Goal: Find specific page/section: Find specific page/section

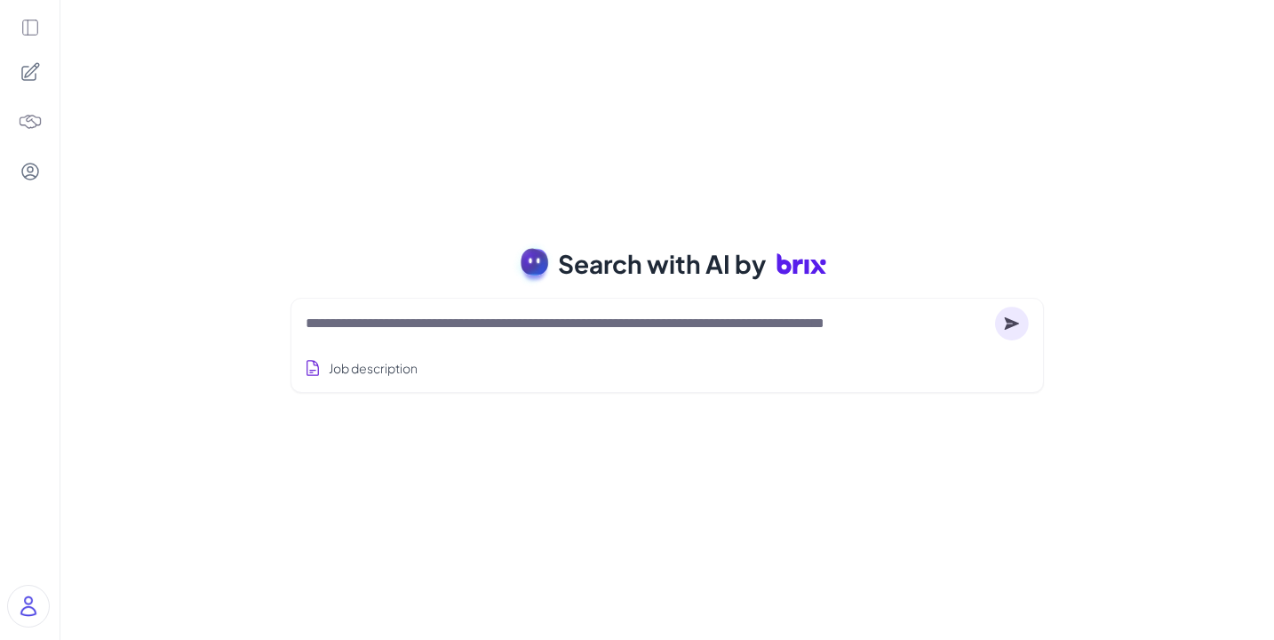
click at [24, 35] on icon at bounding box center [29, 27] width 15 height 15
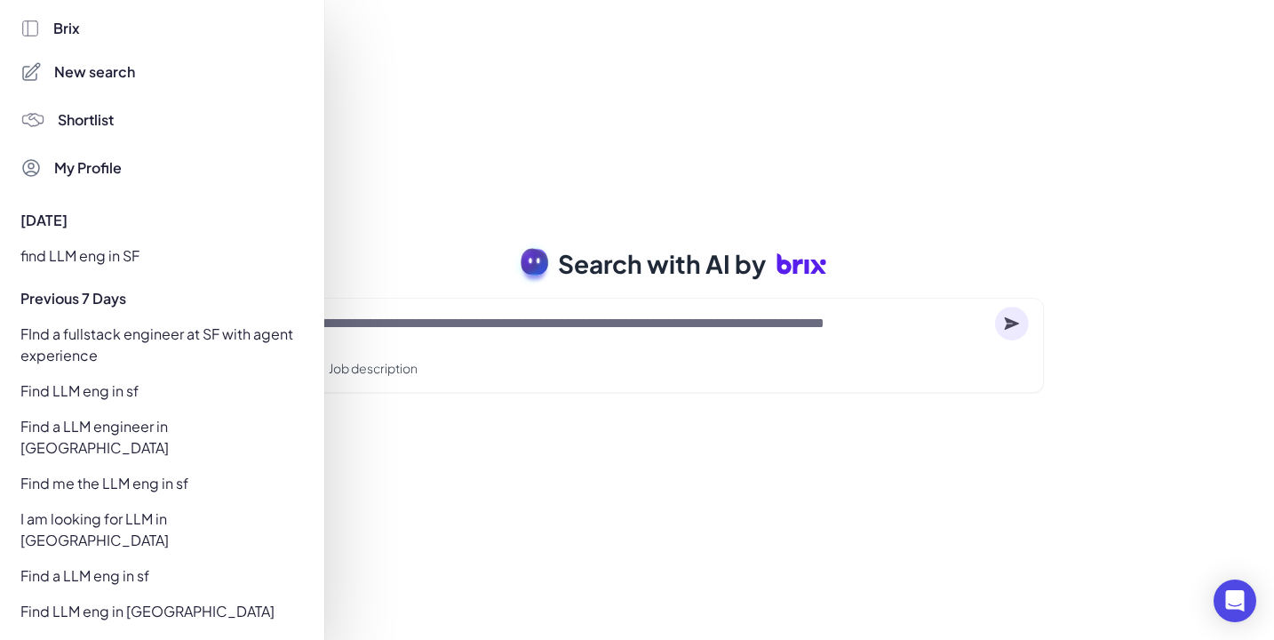
click at [109, 632] on div "find llm eng in sf" at bounding box center [157, 646] width 295 height 28
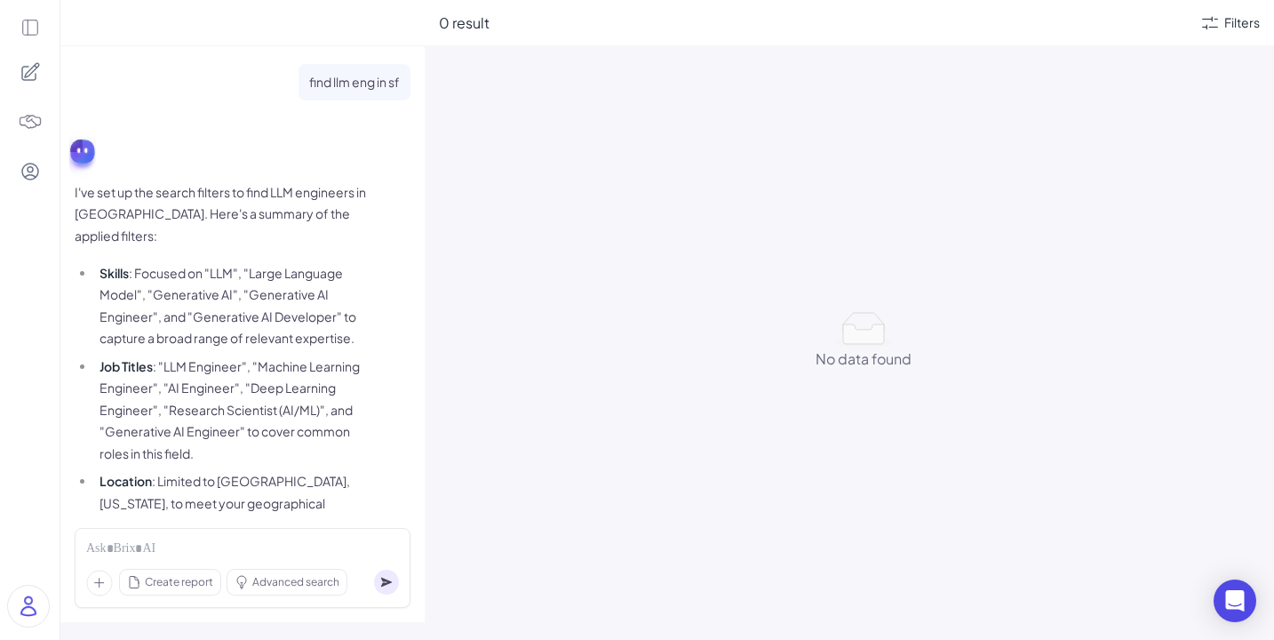
click at [29, 23] on icon at bounding box center [30, 28] width 20 height 20
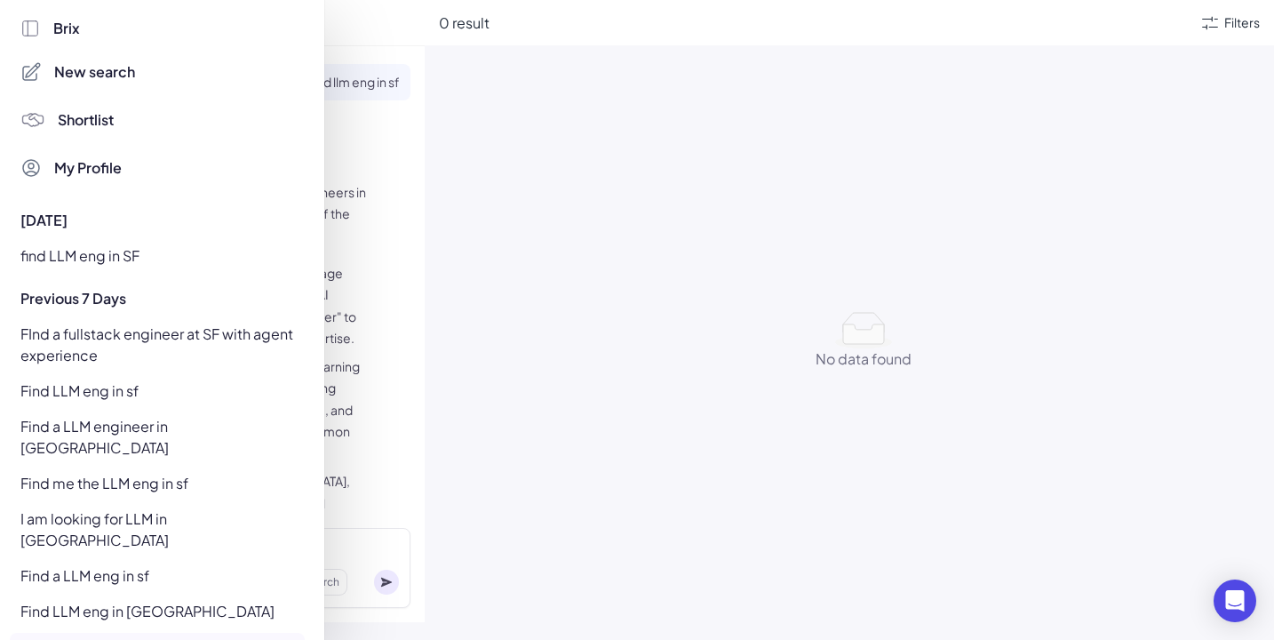
click at [122, 597] on div "Find LLM eng in [GEOGRAPHIC_DATA]" at bounding box center [157, 611] width 295 height 28
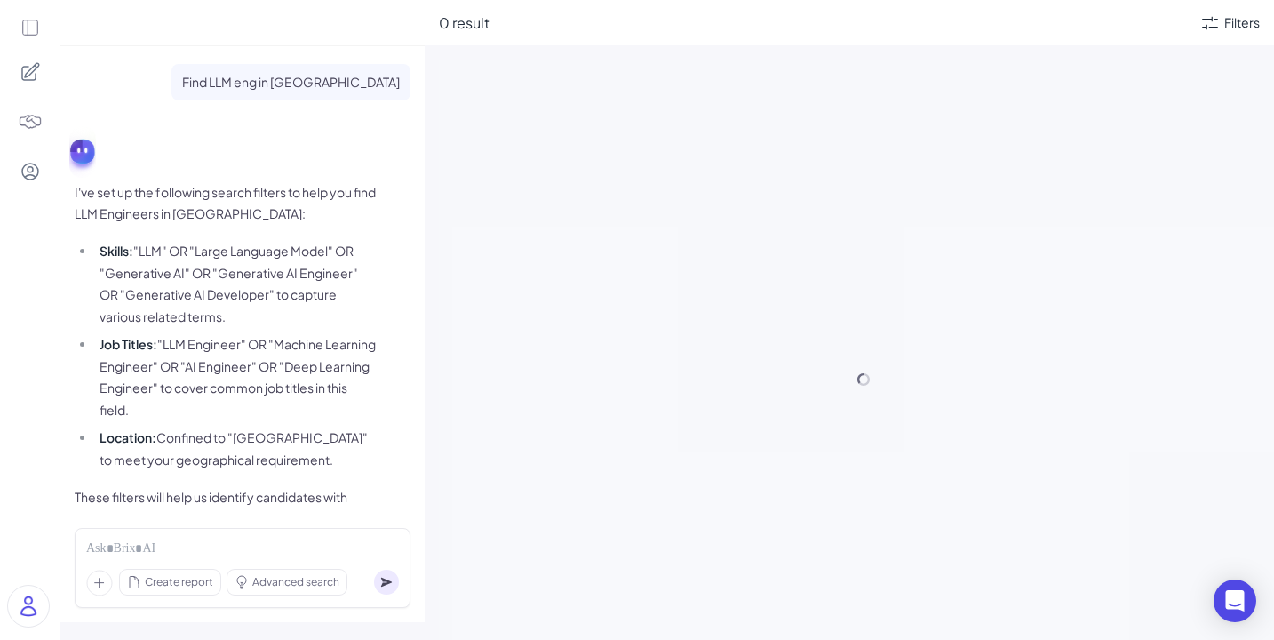
scroll to position [113, 0]
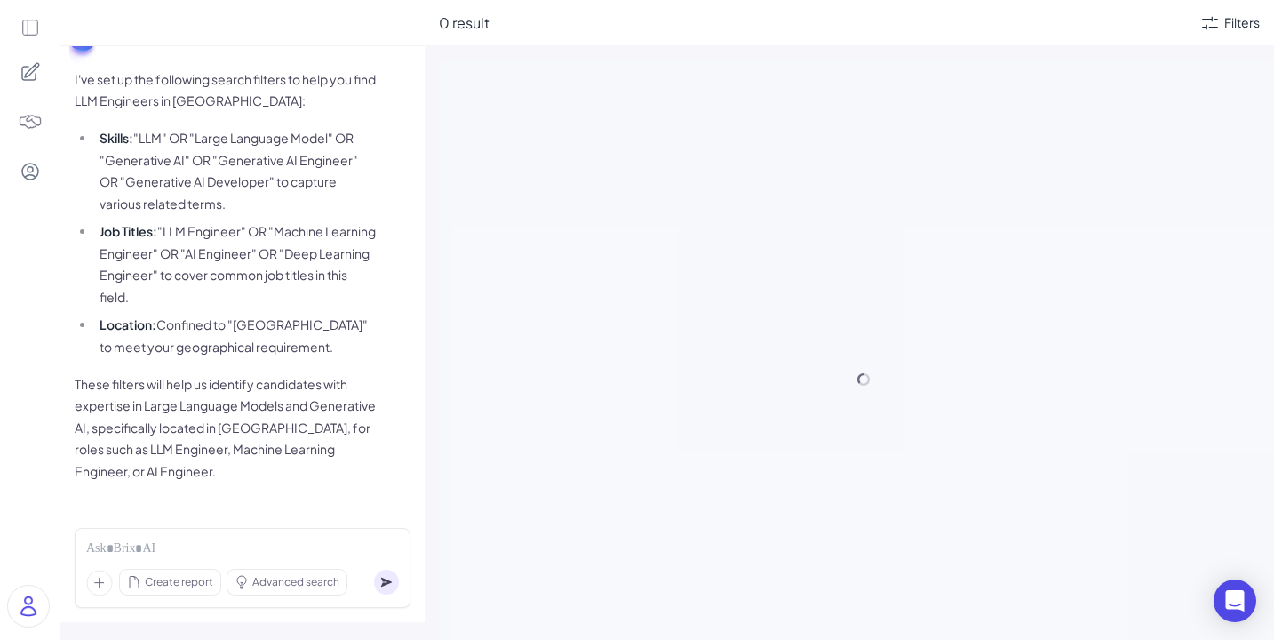
click at [26, 18] on icon at bounding box center [30, 28] width 20 height 20
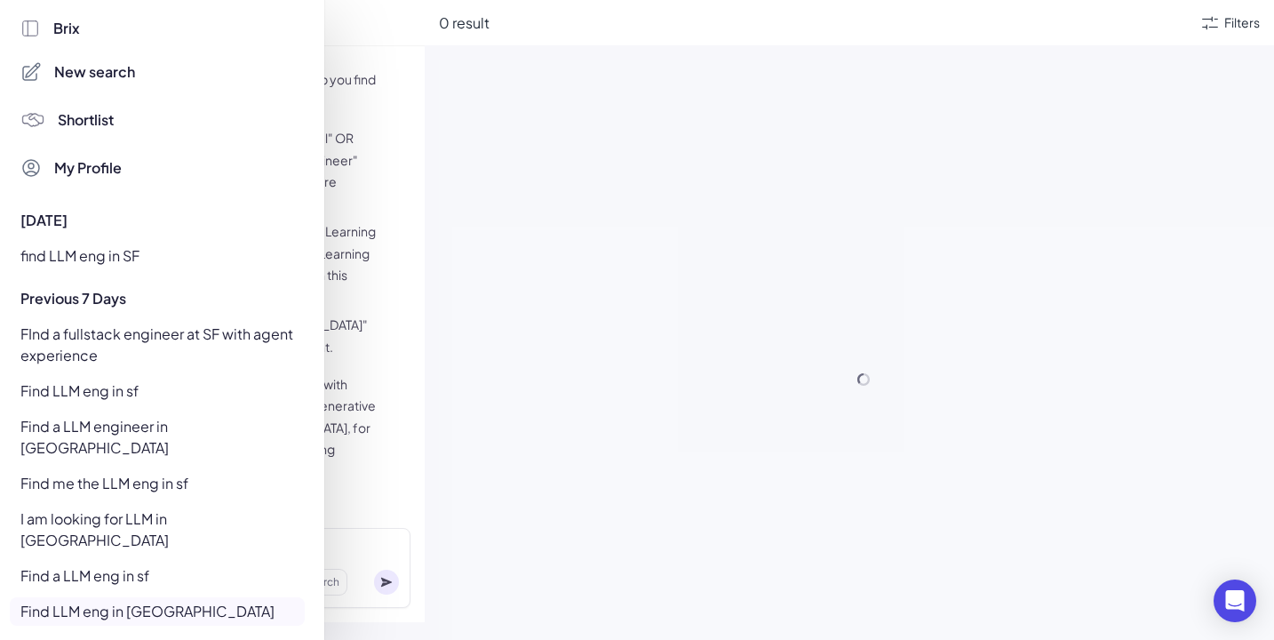
click at [155, 469] on div "Find me the LLM eng in sf" at bounding box center [157, 483] width 295 height 28
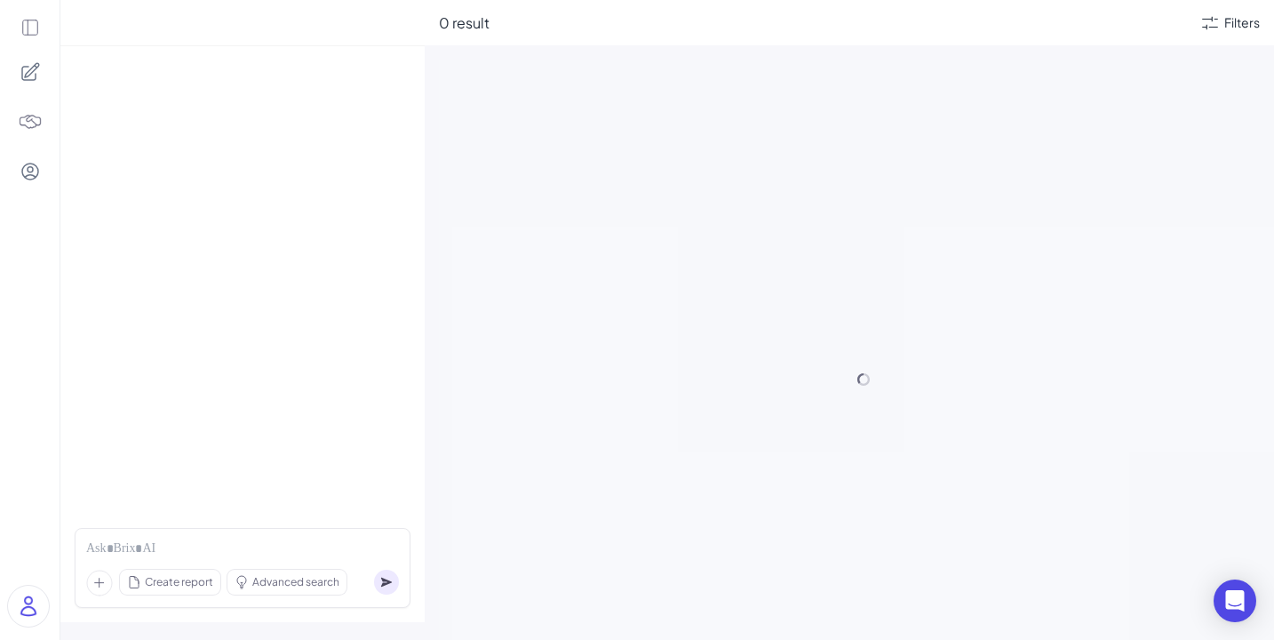
scroll to position [26, 0]
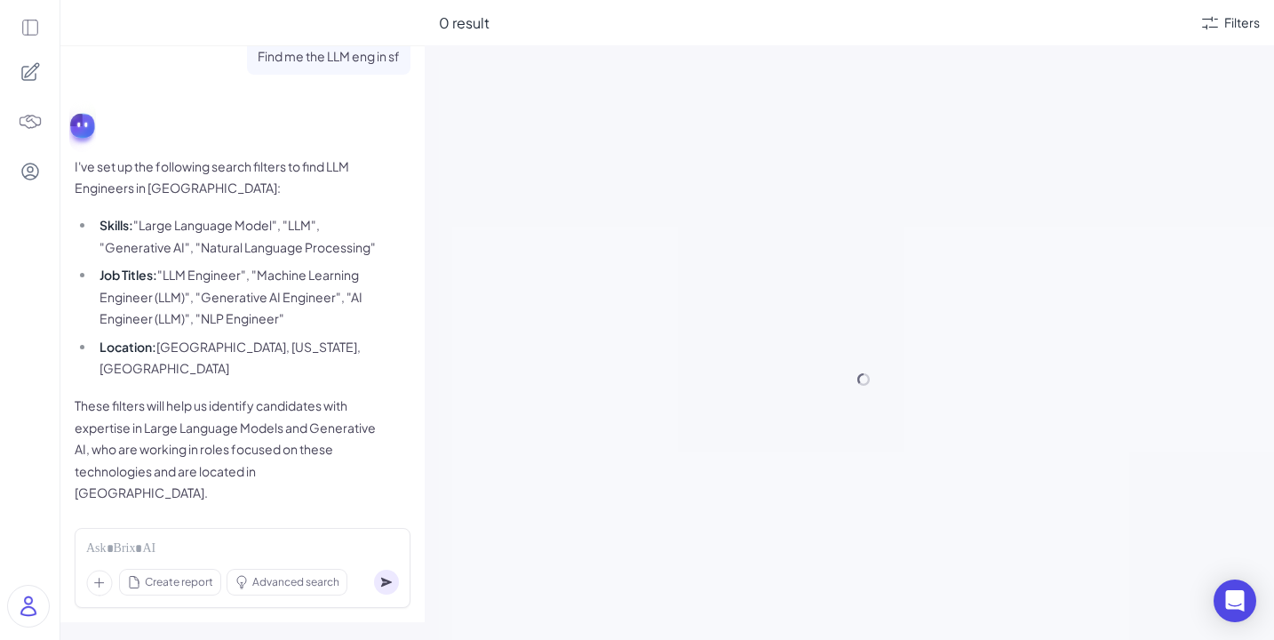
click at [28, 31] on icon at bounding box center [30, 28] width 20 height 20
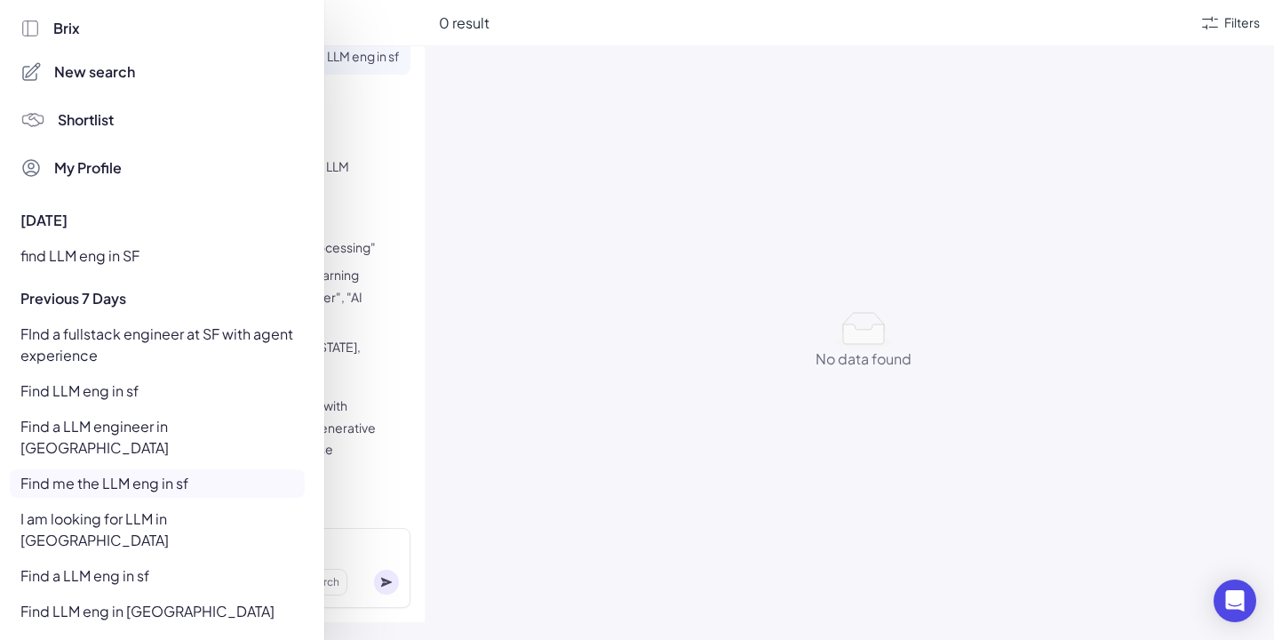
click at [116, 390] on div "Find LLM eng in sf" at bounding box center [157, 391] width 295 height 28
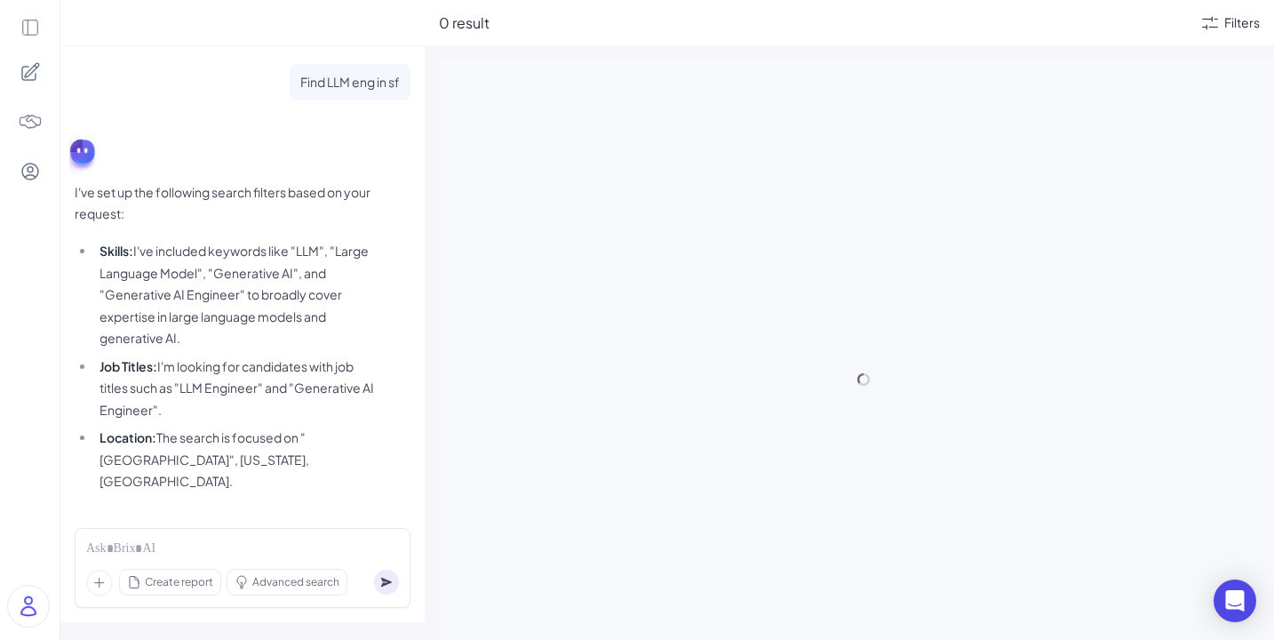
scroll to position [91, 0]
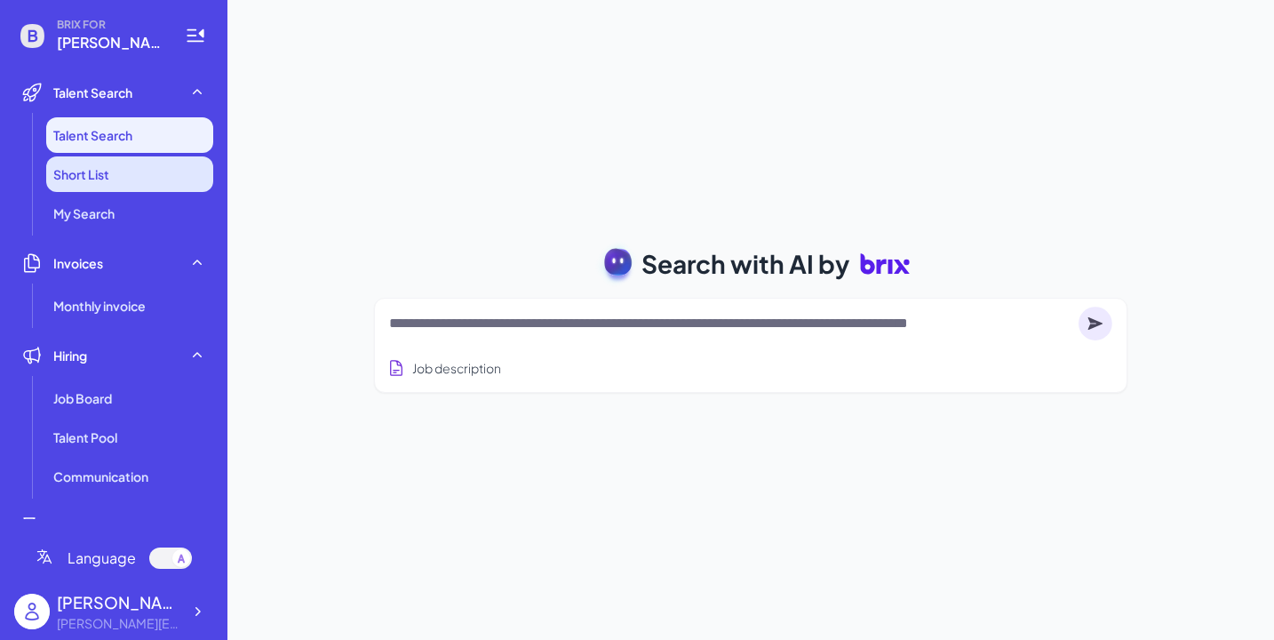
click at [154, 184] on li "Short List" at bounding box center [129, 174] width 167 height 36
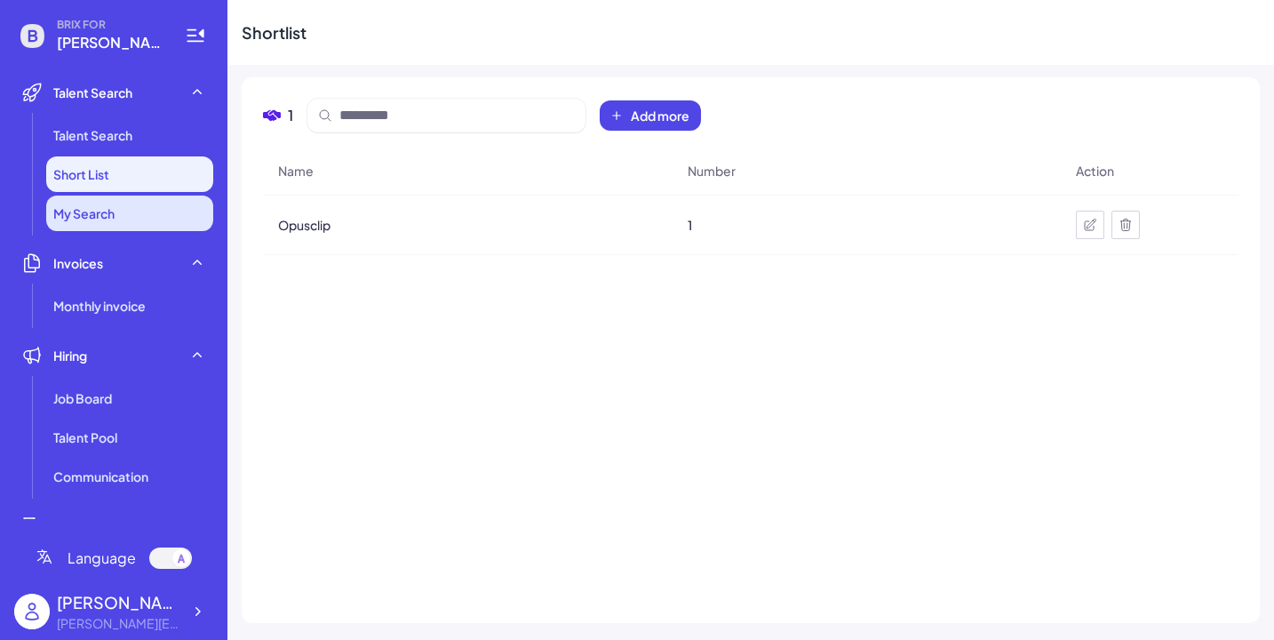
click at [146, 206] on li "My Search" at bounding box center [129, 213] width 167 height 36
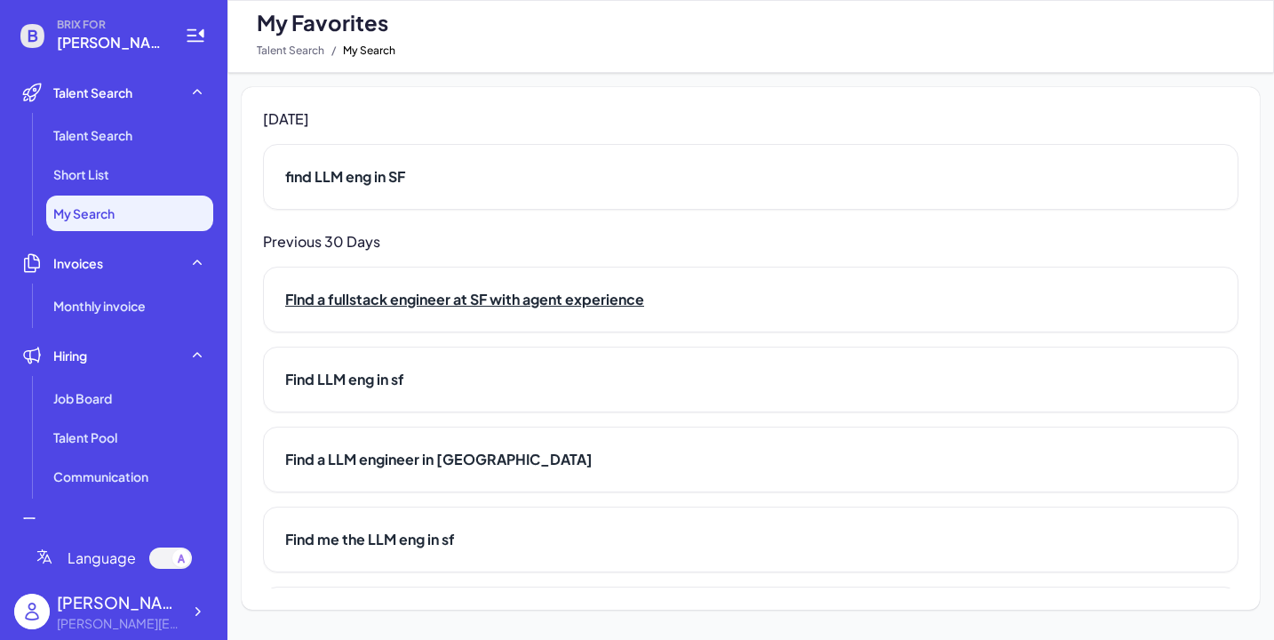
click at [402, 295] on h2 "FInd a fullstack engineer at SF with agent experience" at bounding box center [750, 299] width 931 height 21
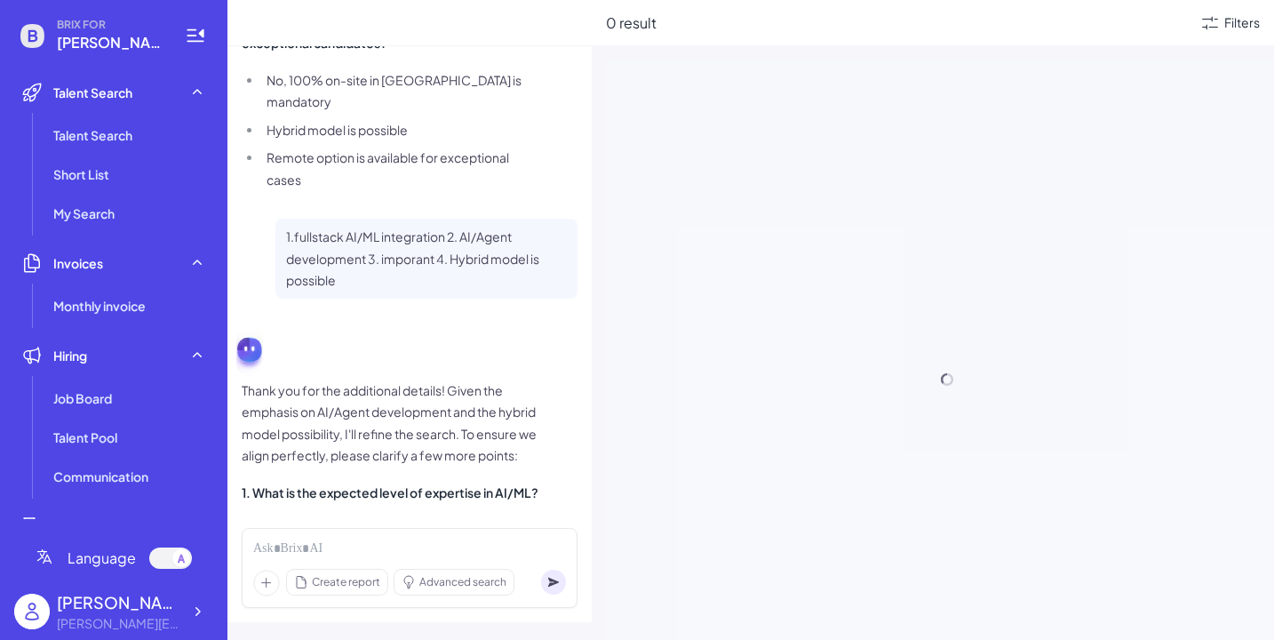
scroll to position [3373, 0]
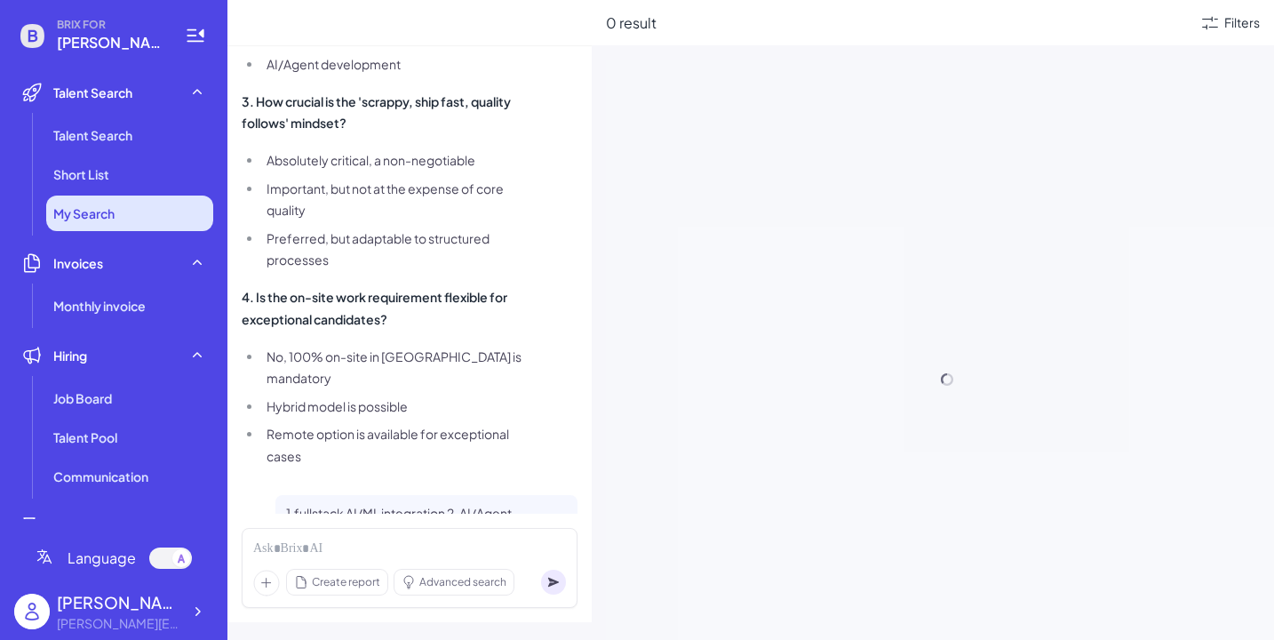
click at [106, 225] on li "My Search" at bounding box center [129, 213] width 167 height 36
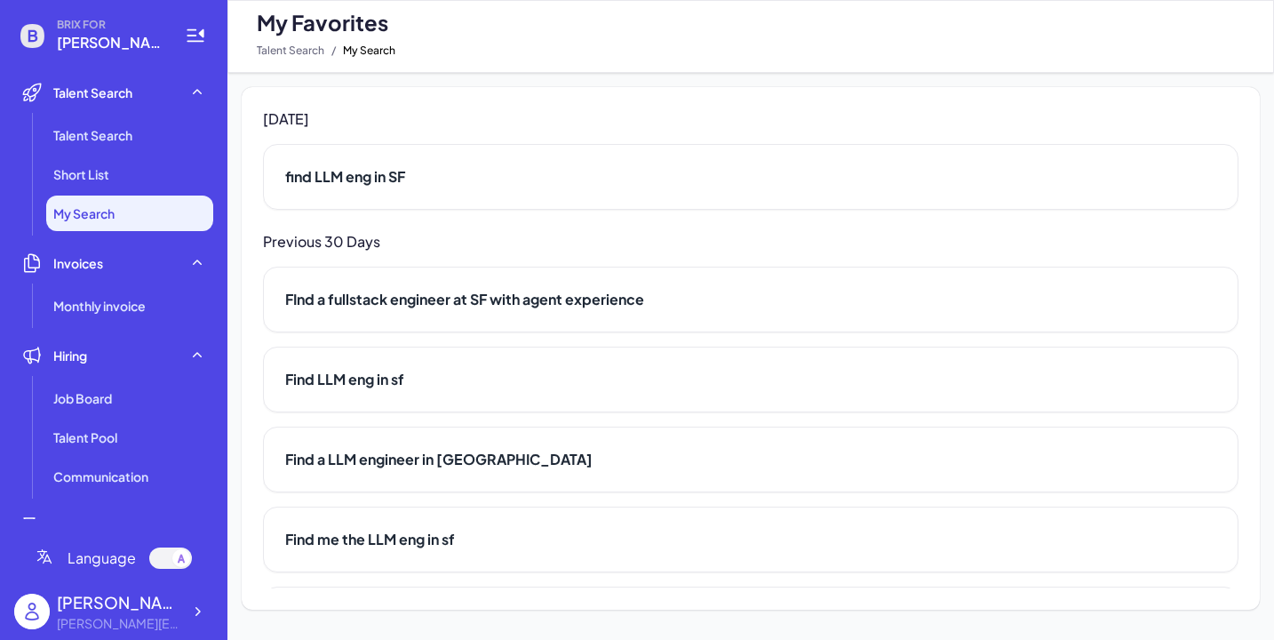
scroll to position [259, 0]
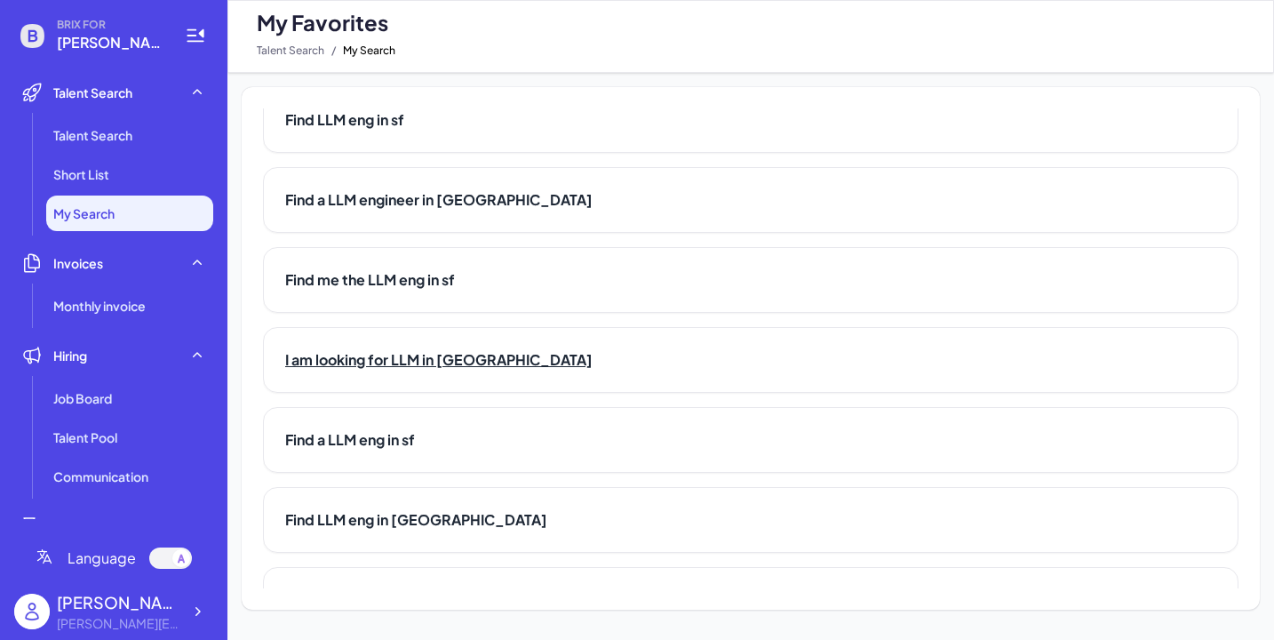
click at [417, 356] on h2 "I am looking for LLM in [GEOGRAPHIC_DATA]" at bounding box center [750, 359] width 931 height 21
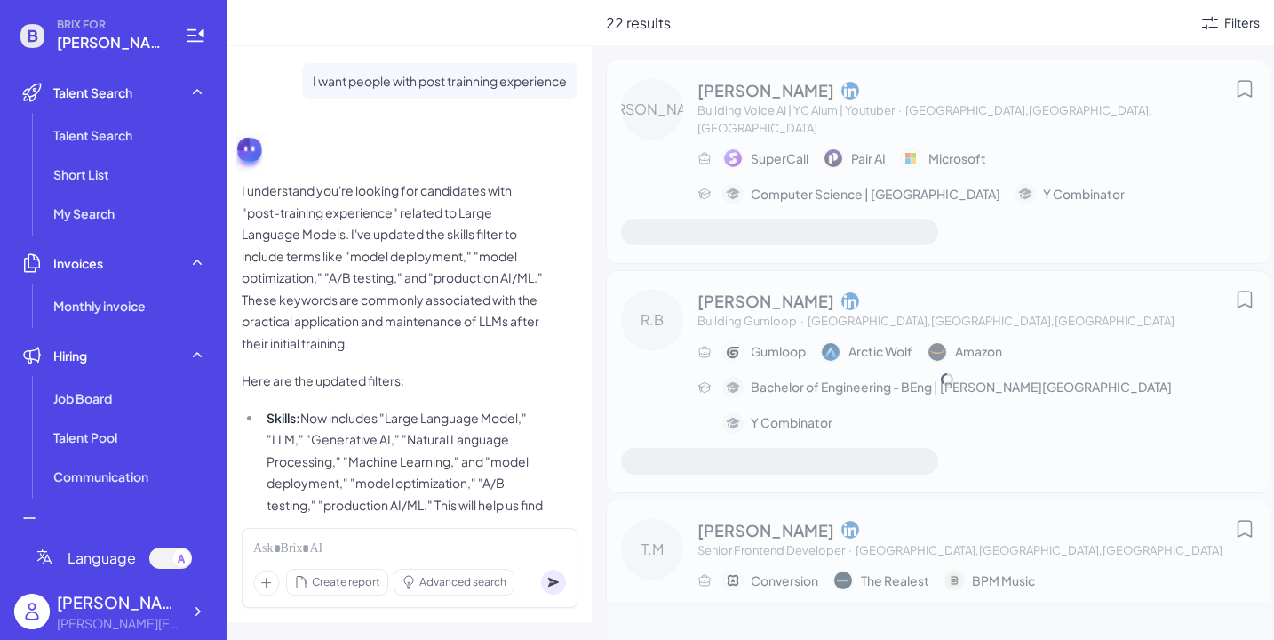
scroll to position [854, 0]
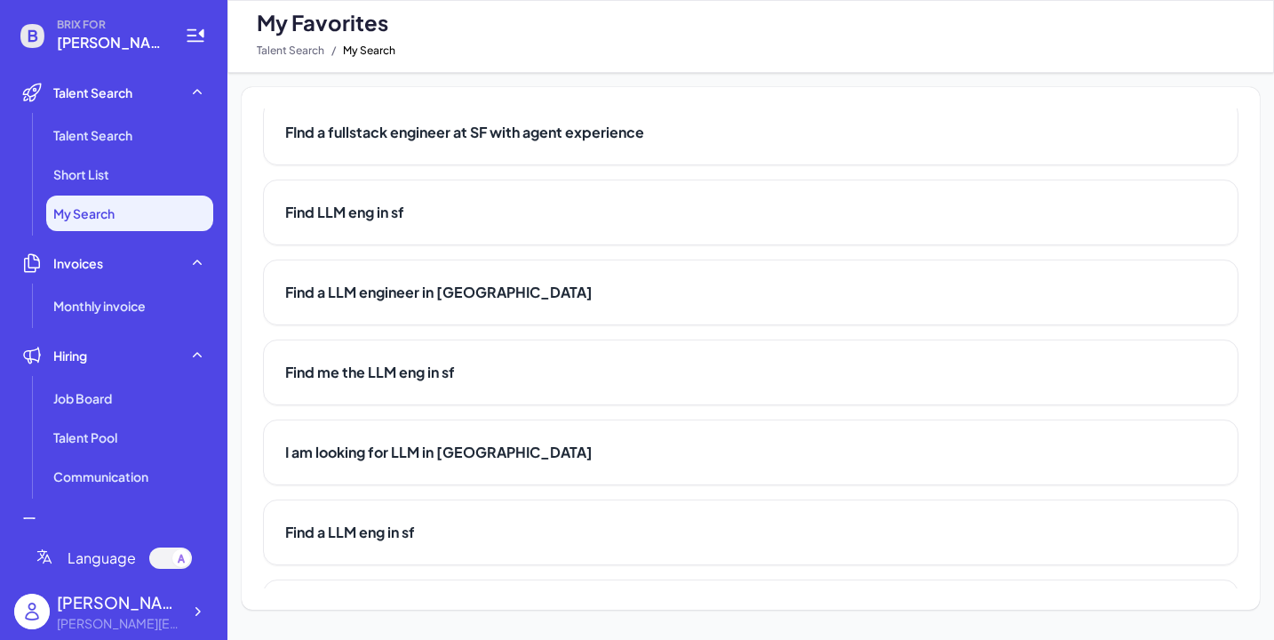
scroll to position [171, 0]
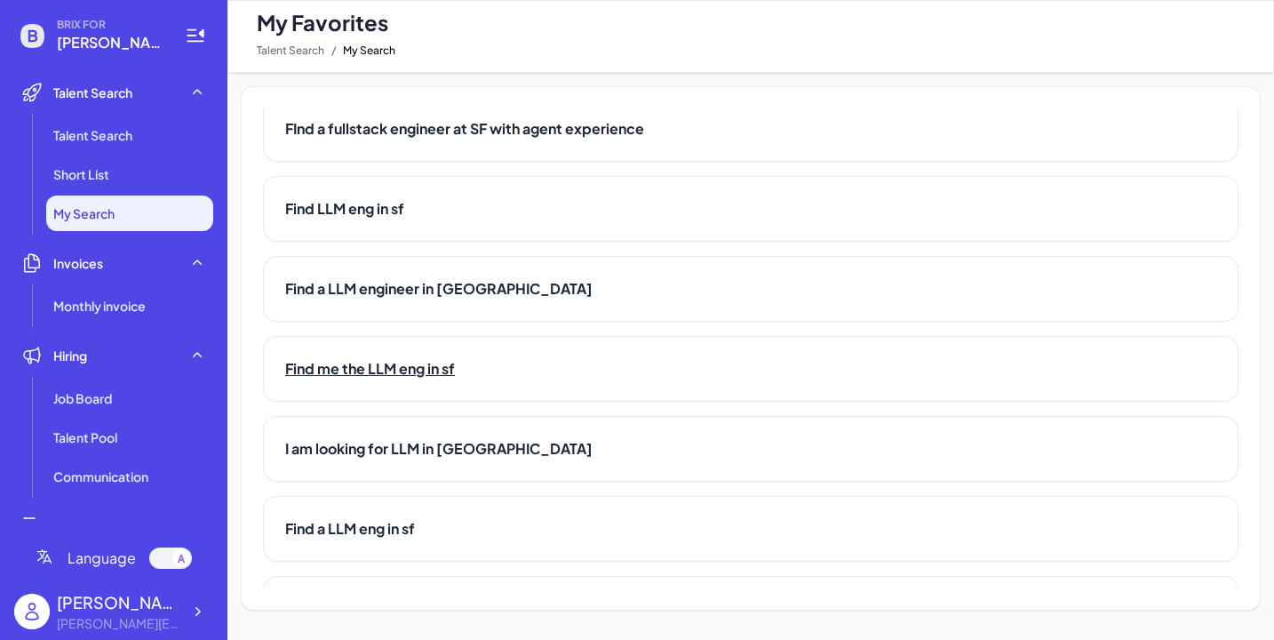
click at [409, 373] on h2 "Find me the LLM eng in sf" at bounding box center [750, 368] width 931 height 21
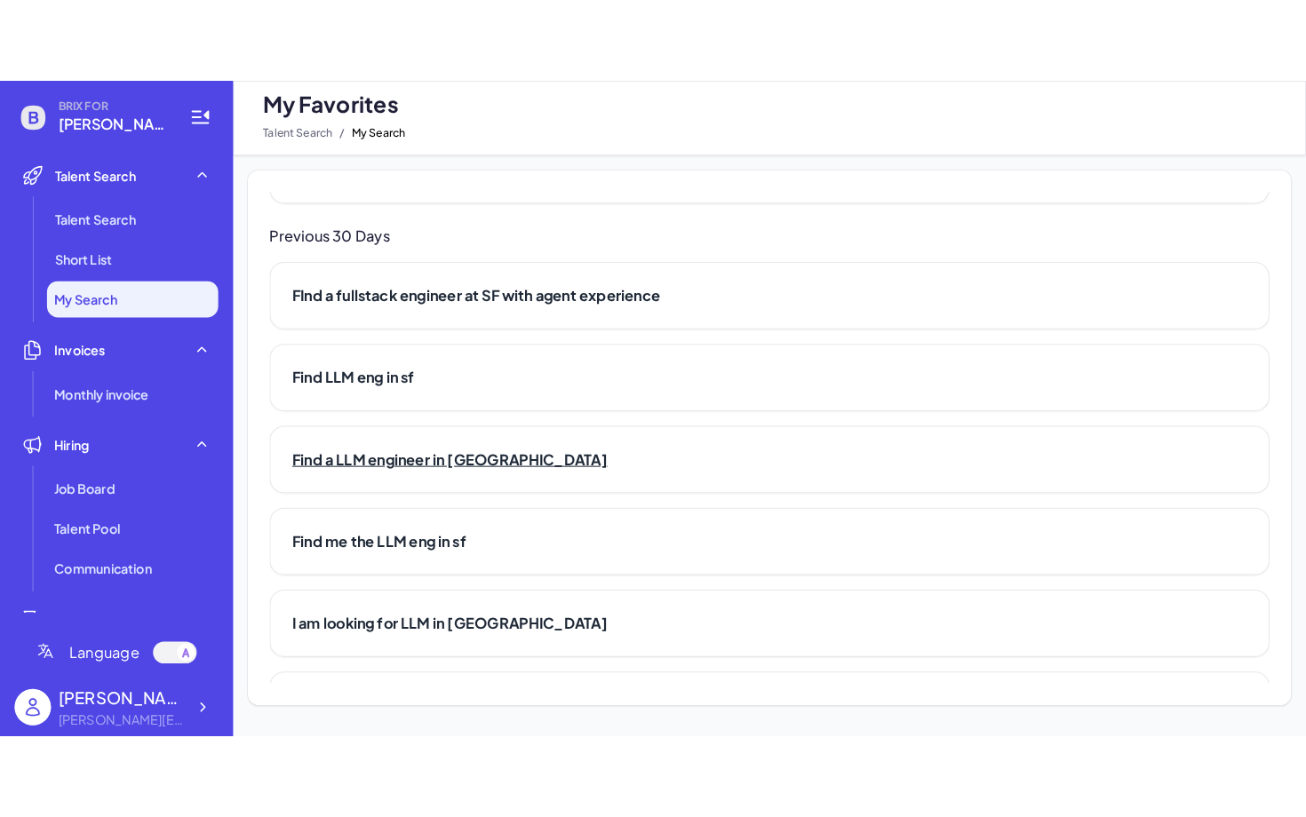
scroll to position [103, 0]
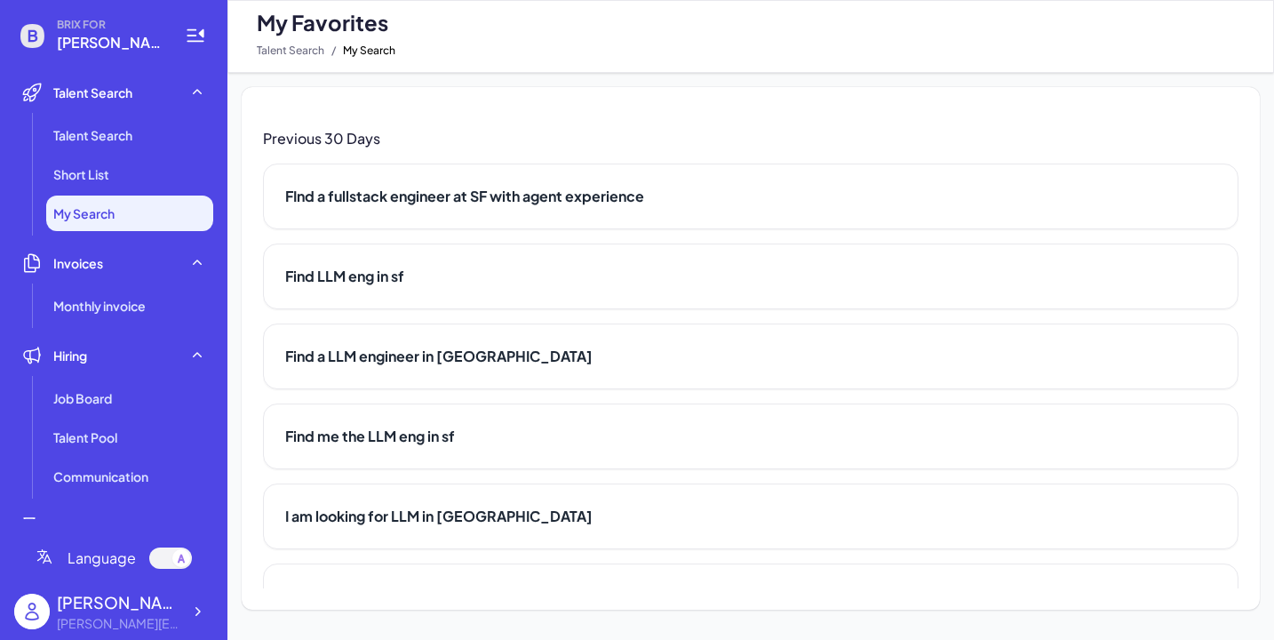
click at [401, 454] on div "Find me the LLM eng in sf" at bounding box center [750, 436] width 975 height 66
click at [401, 443] on h2 "Find me the LLM eng in sf" at bounding box center [750, 435] width 931 height 21
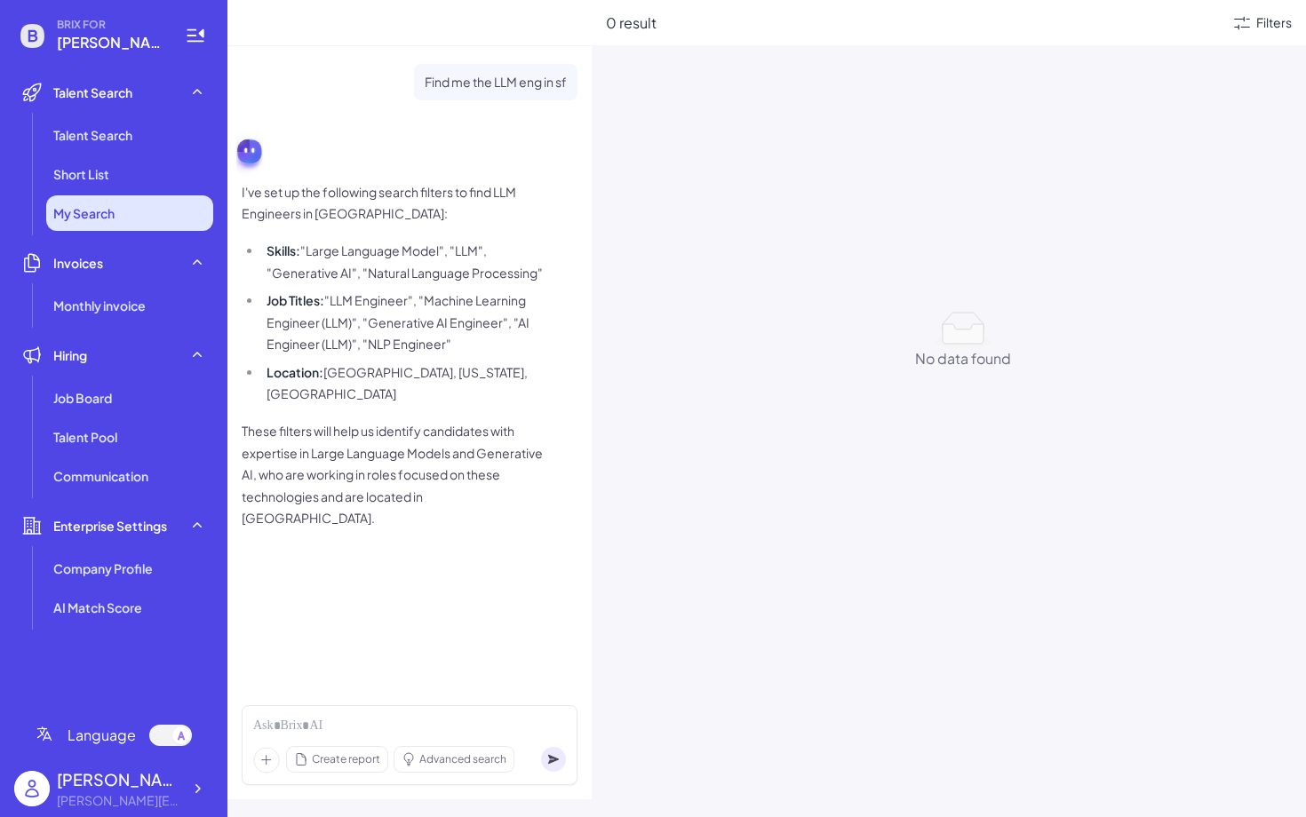
click at [54, 224] on li "My Search" at bounding box center [129, 213] width 167 height 36
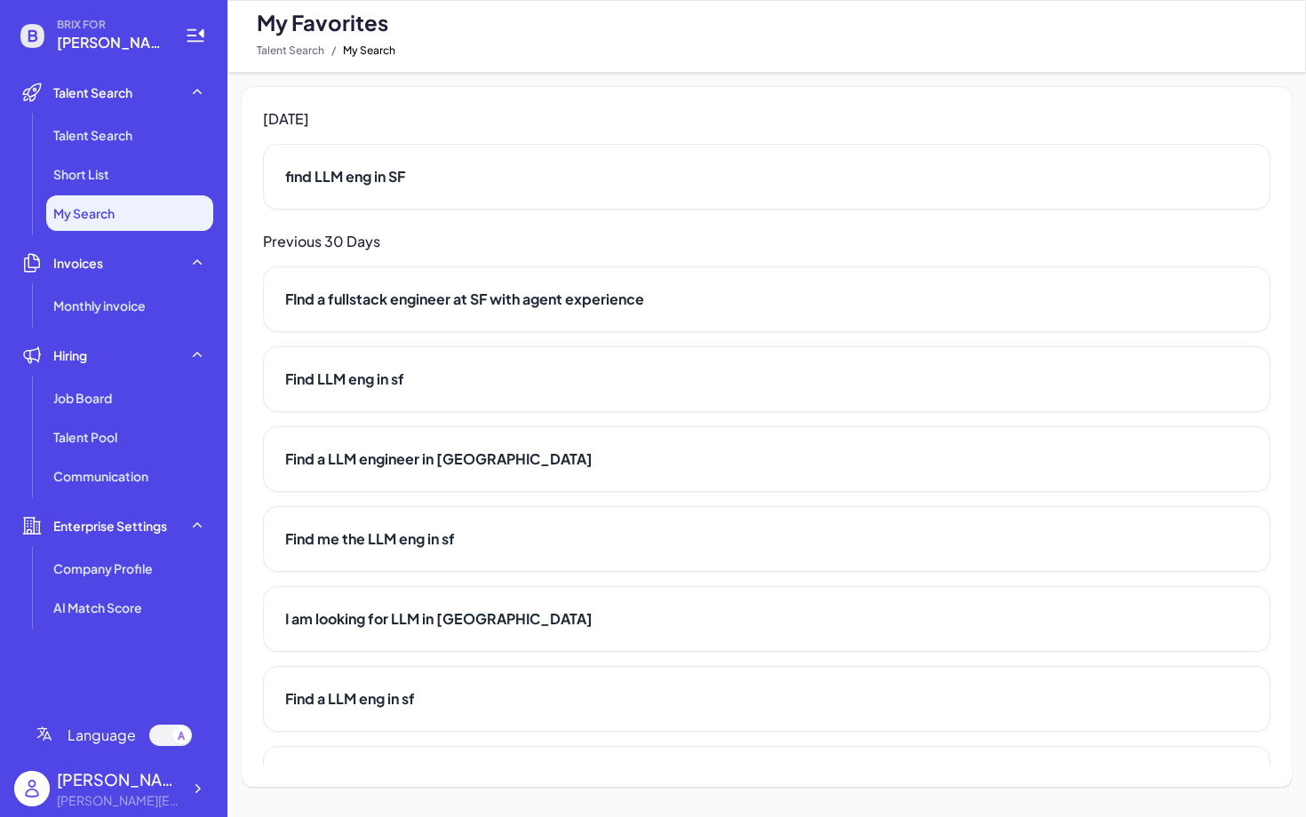
scroll to position [76, 0]
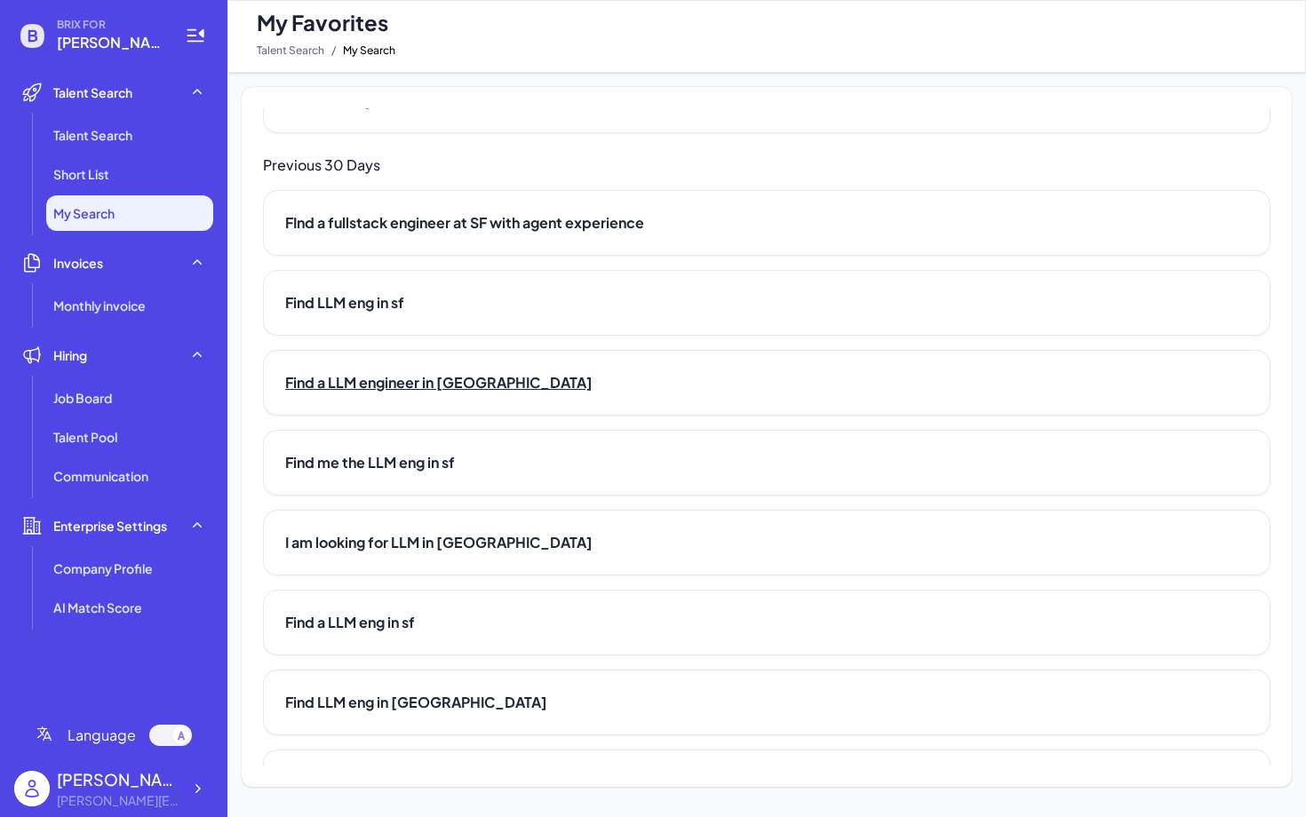
click at [406, 373] on h2 "Find a LLM engineer in [GEOGRAPHIC_DATA]" at bounding box center [766, 382] width 963 height 21
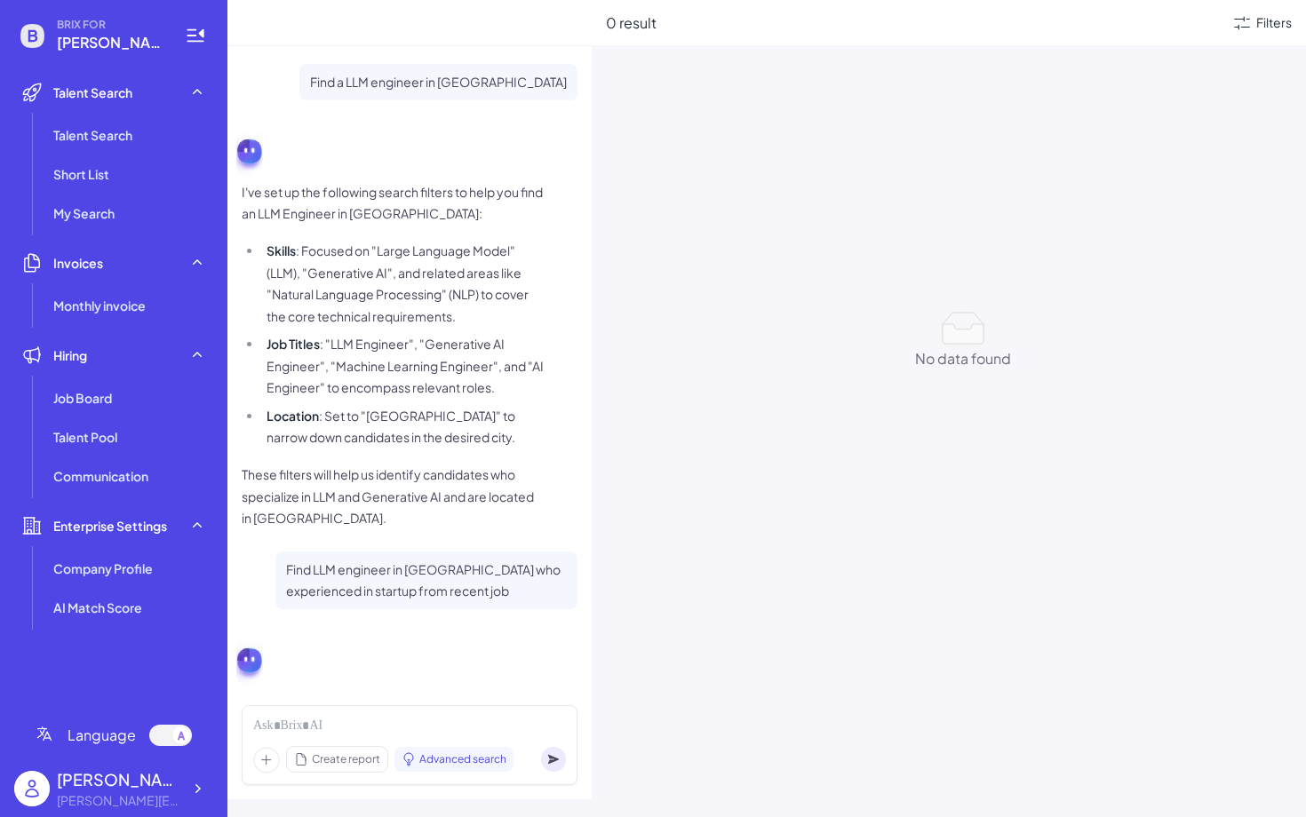
scroll to position [2293, 0]
